Goal: Check status: Check status

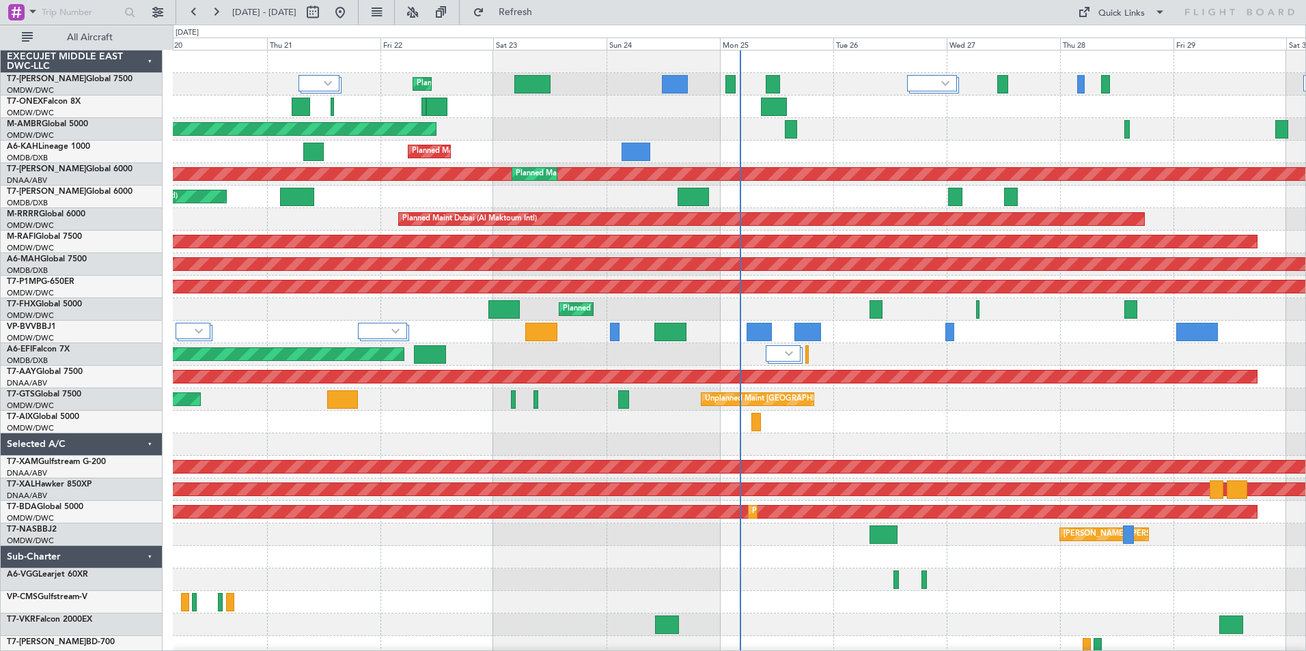
scroll to position [52, 0]
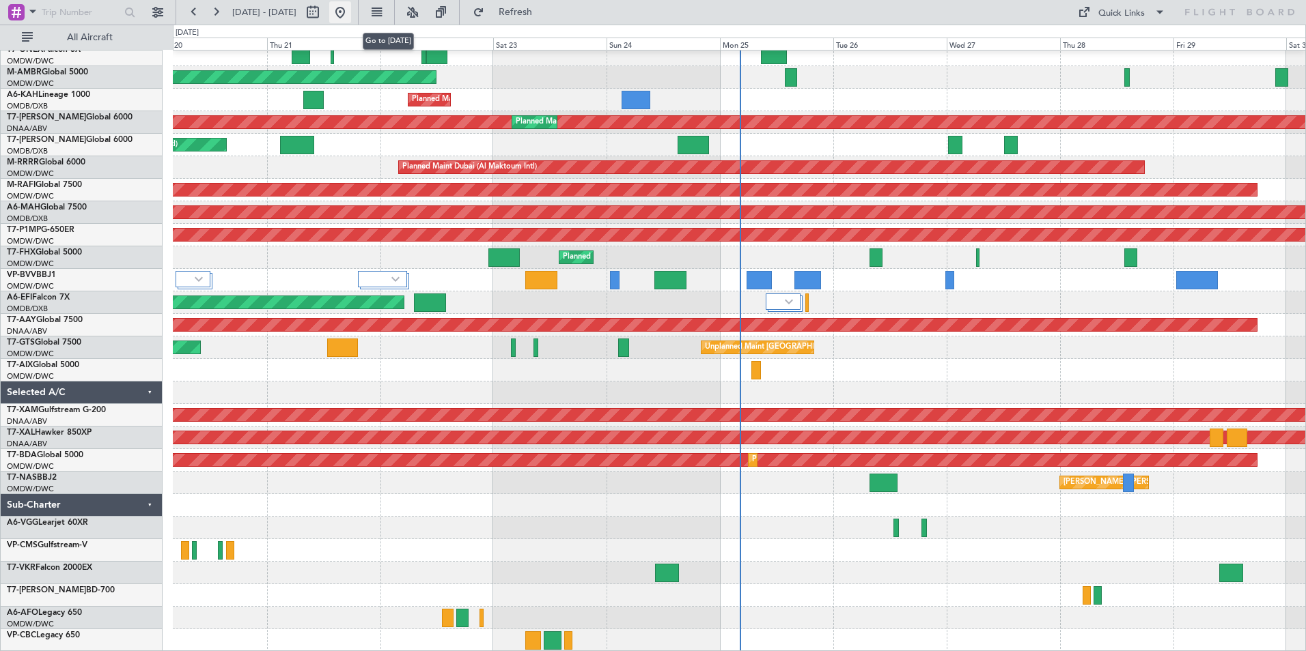
click at [351, 14] on button at bounding box center [340, 12] width 22 height 22
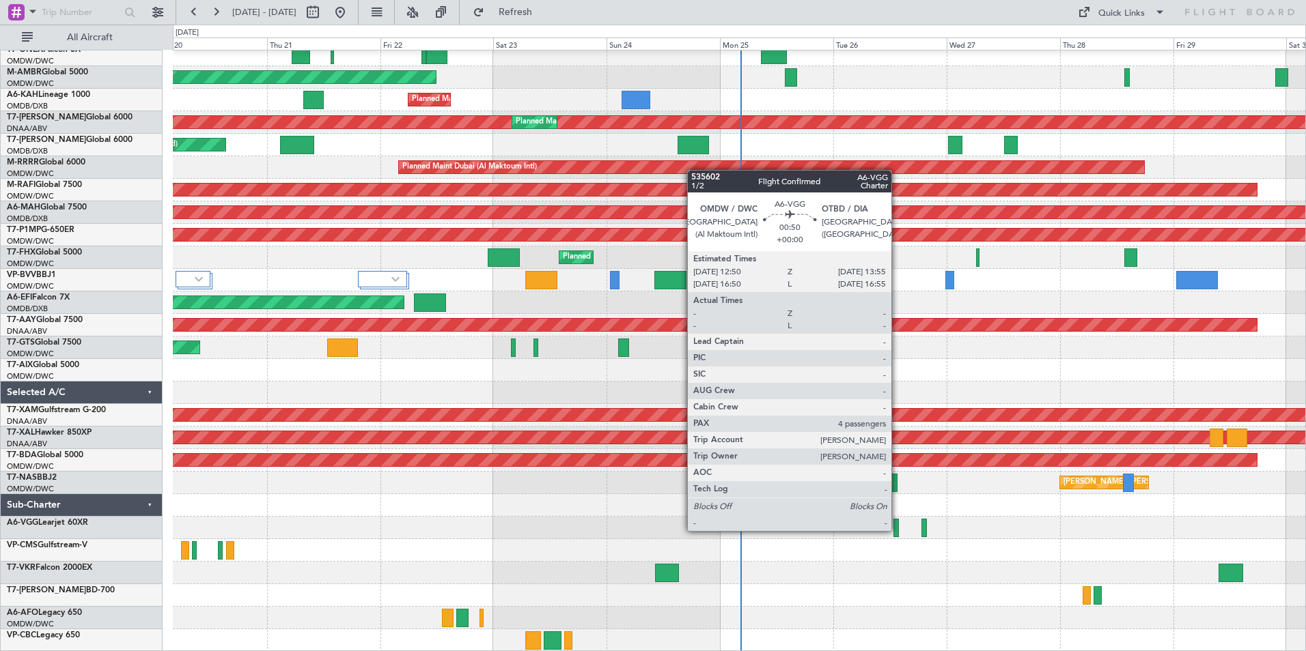
click at [897, 531] on div at bounding box center [895, 528] width 5 height 18
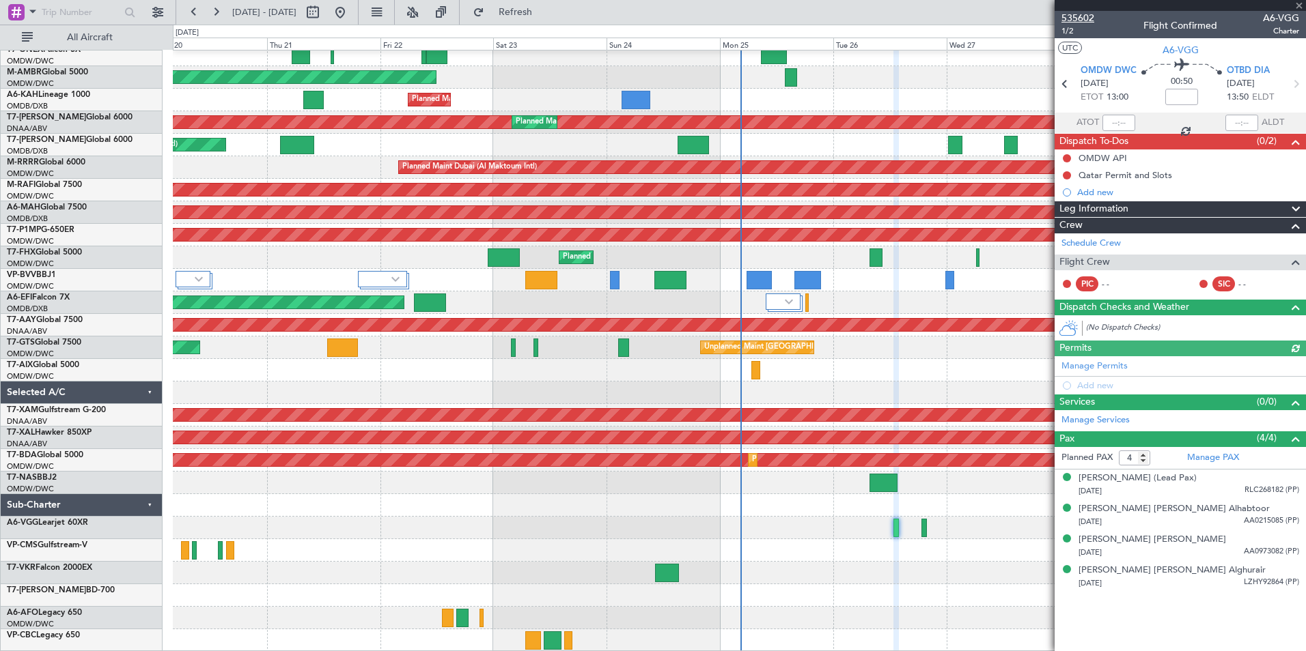
click at [1078, 17] on span "535602" at bounding box center [1077, 18] width 33 height 14
click at [1298, 5] on div at bounding box center [1179, 5] width 251 height 11
click at [1297, 5] on span at bounding box center [1299, 6] width 14 height 12
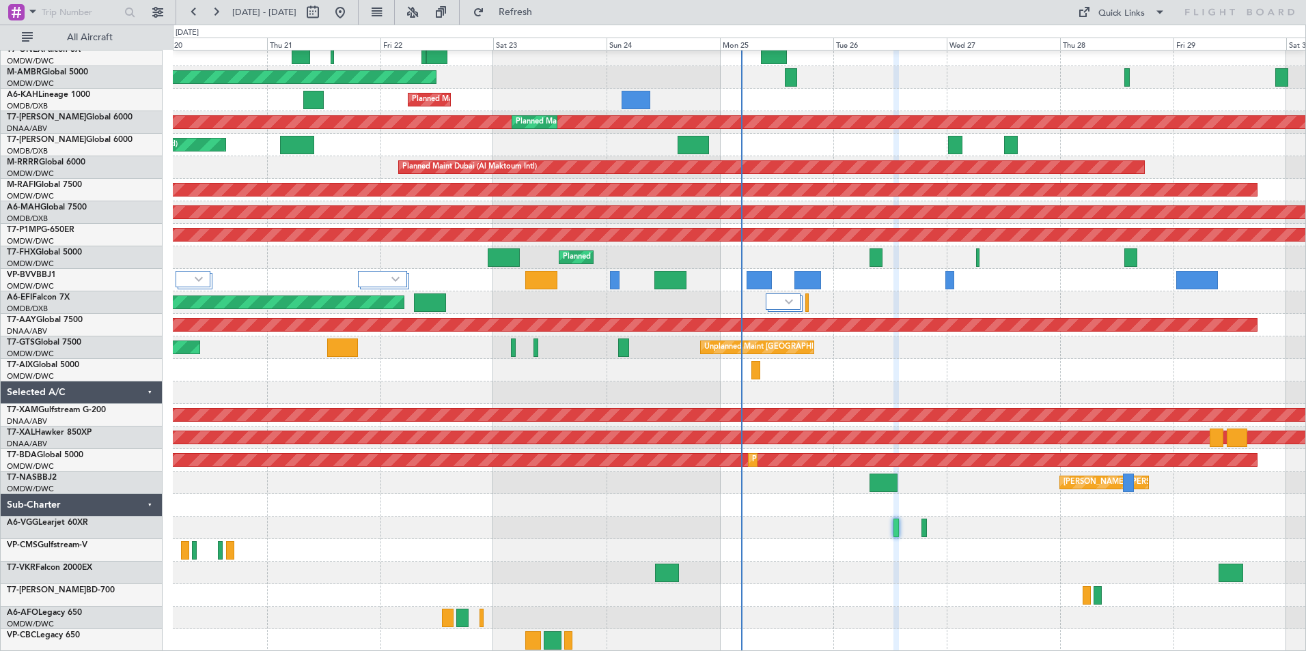
type input "0"
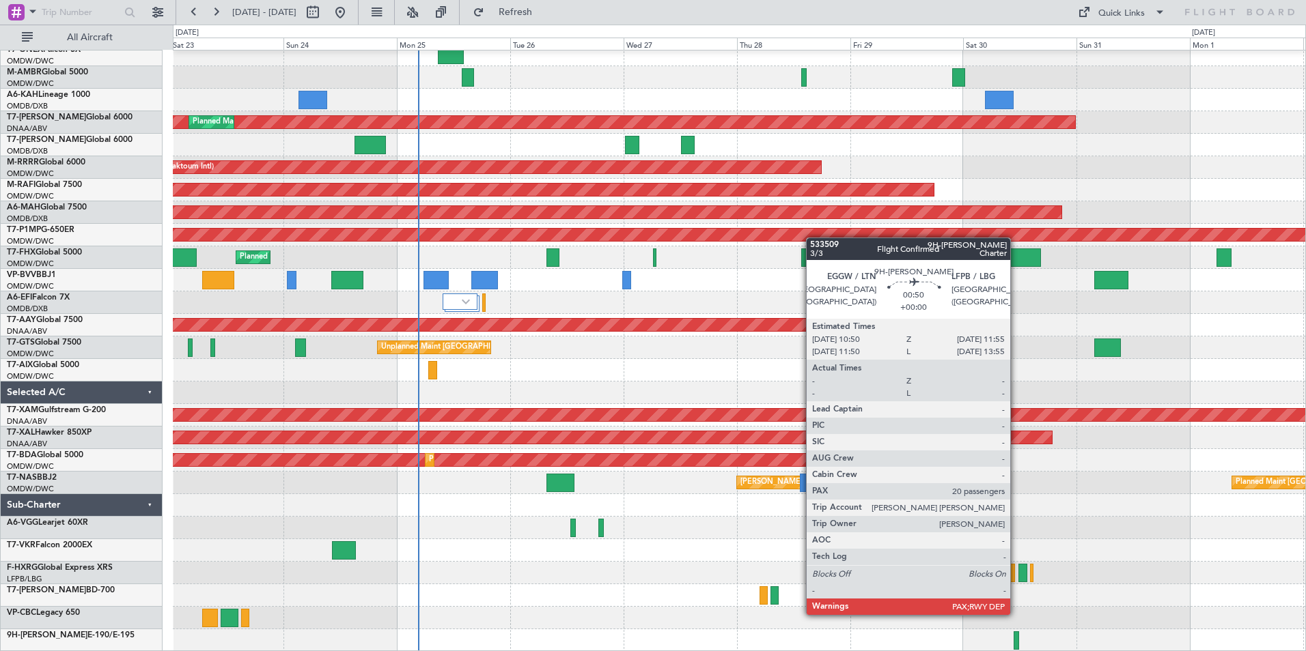
click at [1016, 638] on div at bounding box center [1015, 641] width 5 height 18
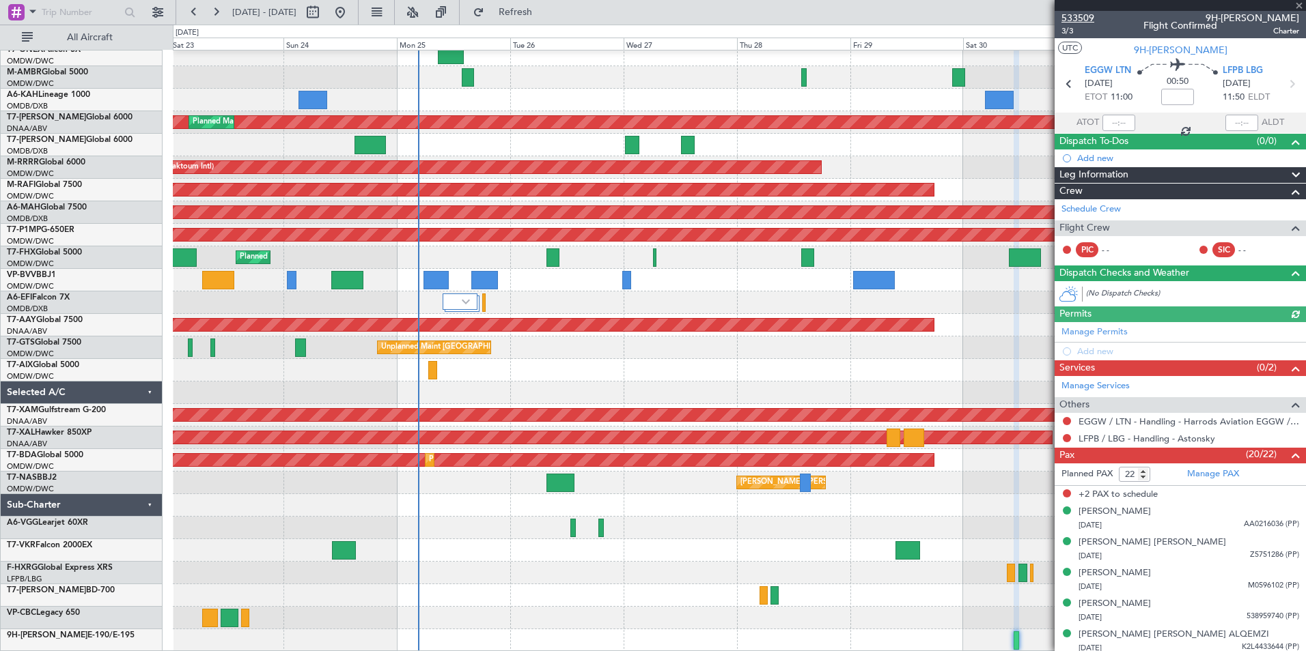
click at [1075, 18] on span "533509" at bounding box center [1077, 18] width 33 height 14
click at [1295, 5] on span at bounding box center [1299, 6] width 14 height 12
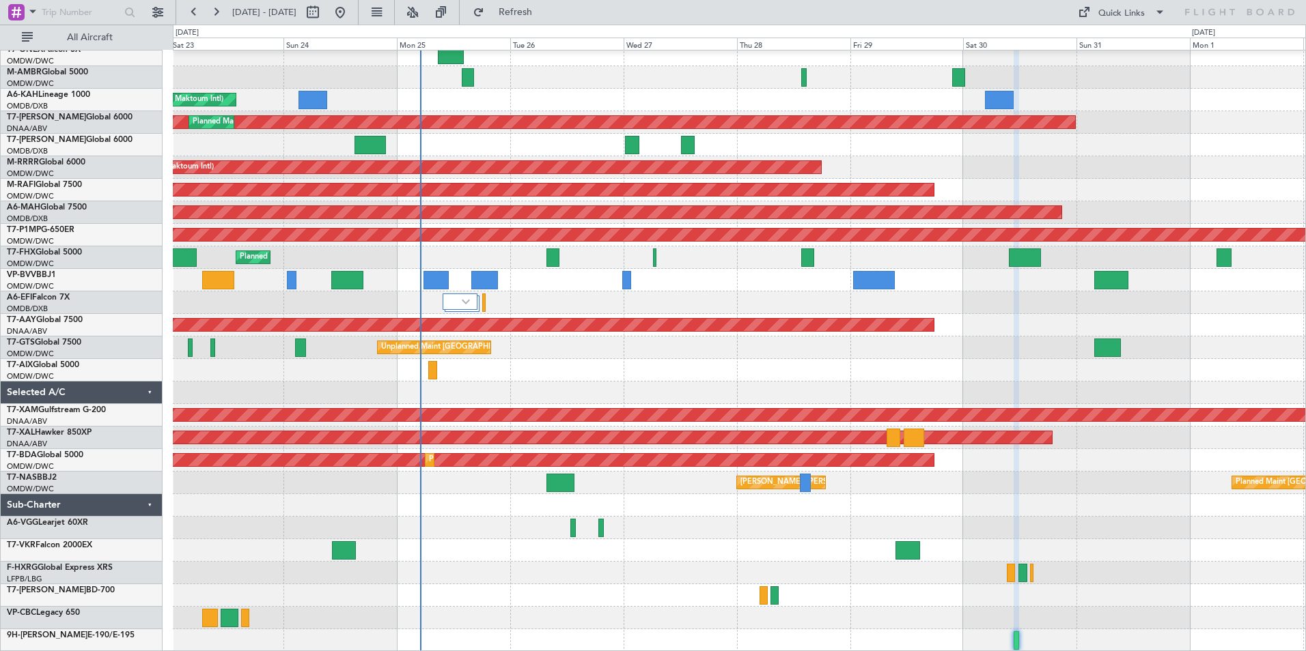
type input "0"
click at [145, 390] on div "Selected A/C" at bounding box center [82, 393] width 162 height 23
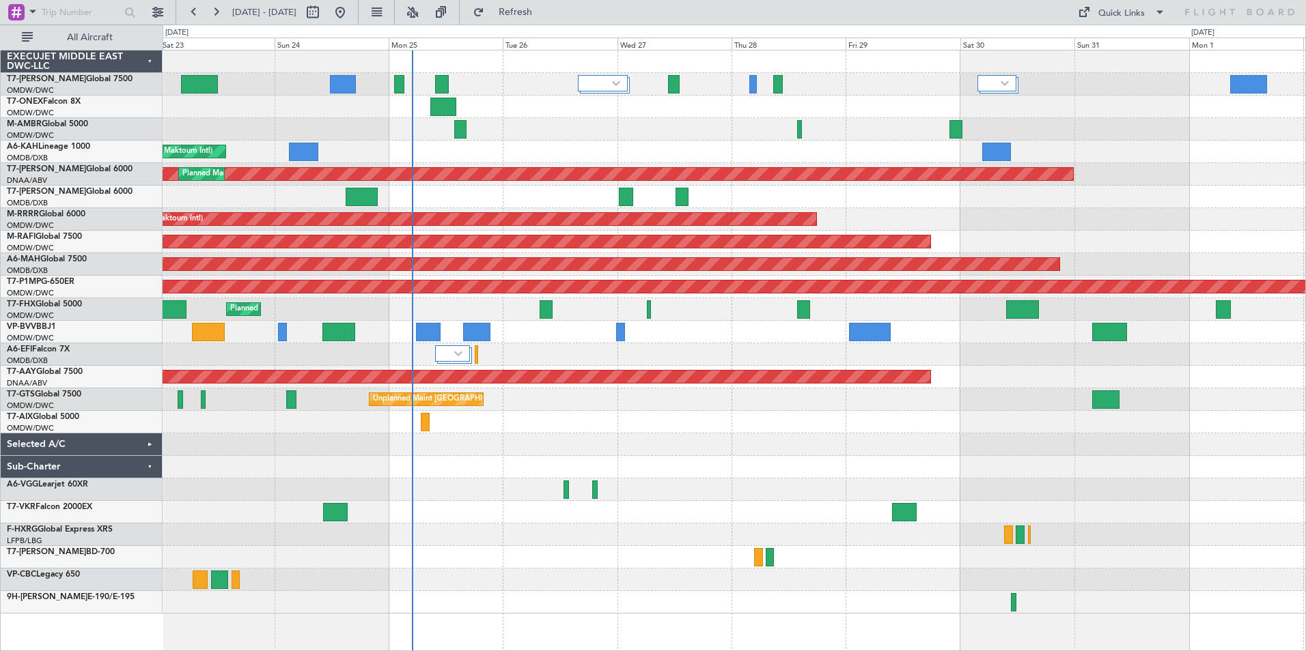
click at [150, 62] on div "EXECUJET MIDDLE EAST DWC-LLC" at bounding box center [82, 62] width 162 height 23
